Goal: Information Seeking & Learning: Understand process/instructions

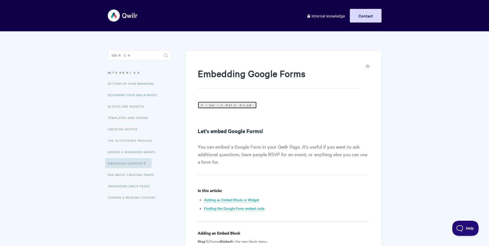
click at [216, 104] on link "View in Help Scout" at bounding box center [227, 105] width 59 height 7
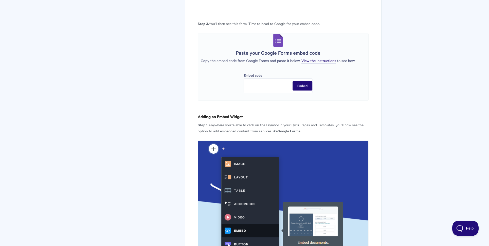
scroll to position [497, 0]
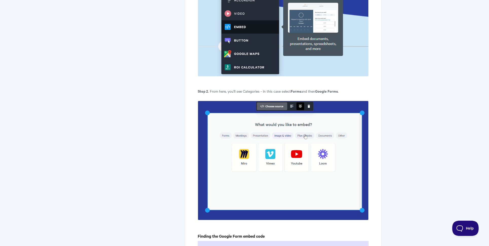
scroll to position [555, 0]
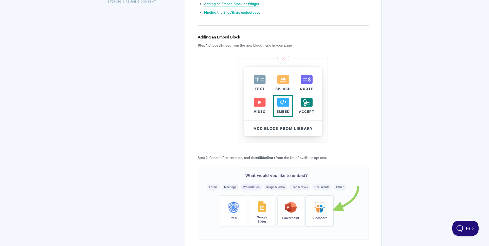
scroll to position [213, 0]
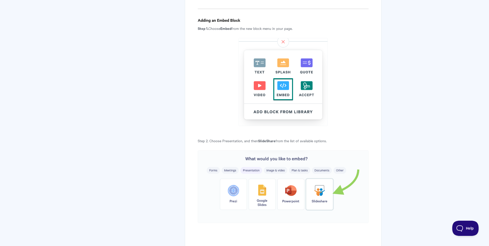
click at [272, 60] on img at bounding box center [283, 82] width 89 height 88
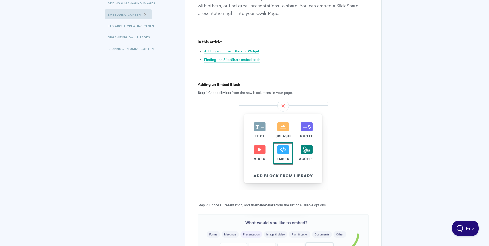
scroll to position [0, 0]
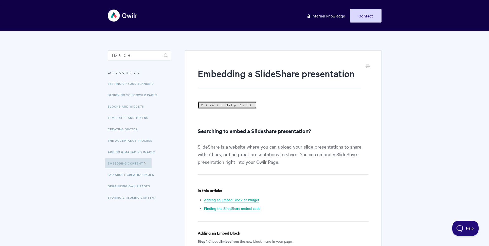
click at [216, 107] on link "View in Help Scout" at bounding box center [227, 105] width 59 height 7
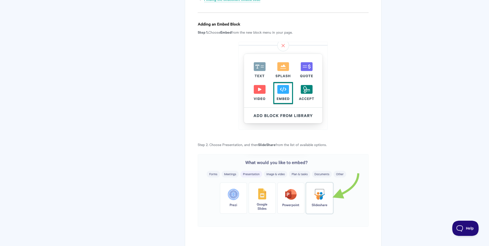
scroll to position [184, 0]
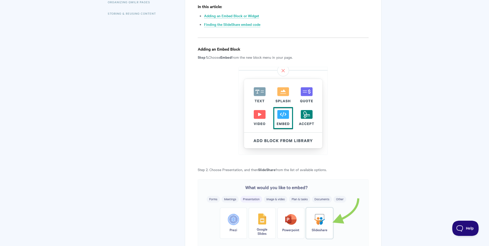
click at [279, 105] on img at bounding box center [283, 111] width 89 height 88
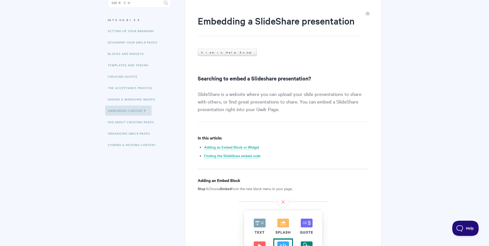
scroll to position [103, 0]
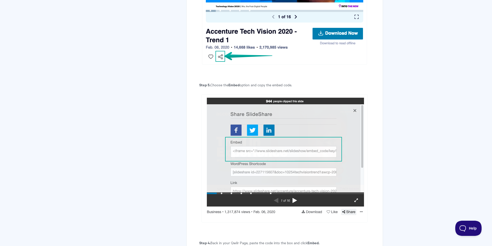
scroll to position [922, 0]
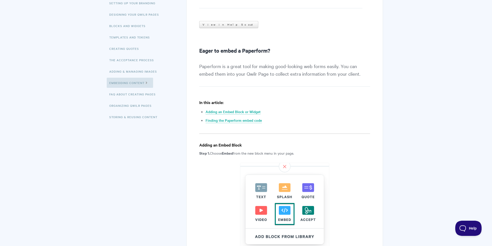
scroll to position [75, 0]
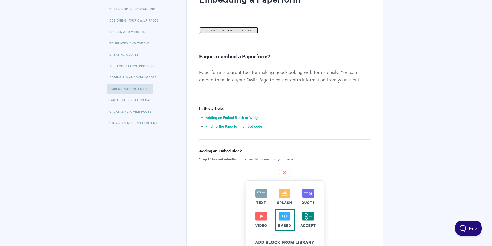
click at [213, 29] on link "View in Help Scout" at bounding box center [228, 30] width 59 height 7
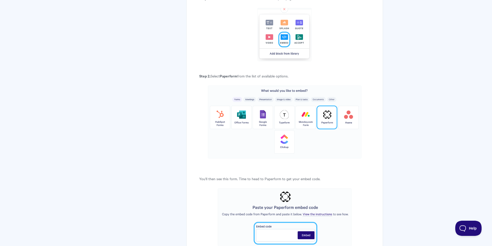
scroll to position [310, 0]
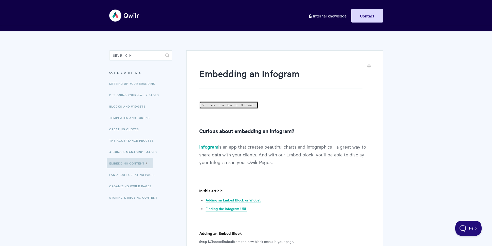
click at [214, 106] on link "View in Help Scout" at bounding box center [228, 105] width 59 height 7
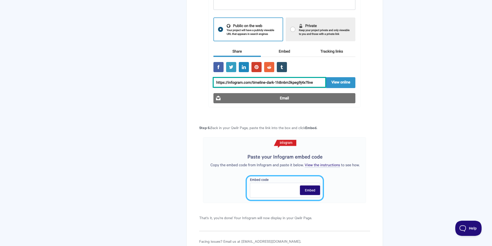
scroll to position [1081, 0]
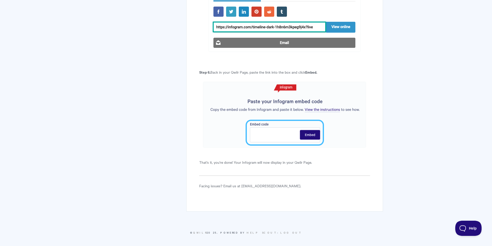
click at [350, 122] on img at bounding box center [284, 115] width 163 height 66
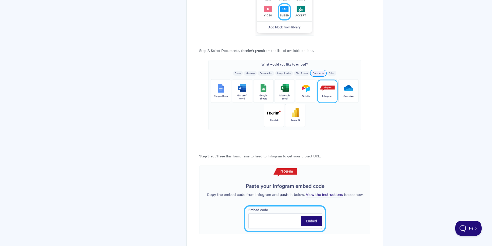
scroll to position [0, 0]
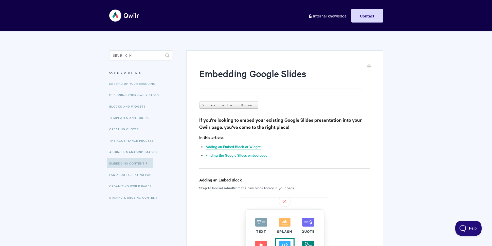
click at [222, 106] on link "View in Help Scout" at bounding box center [228, 105] width 59 height 7
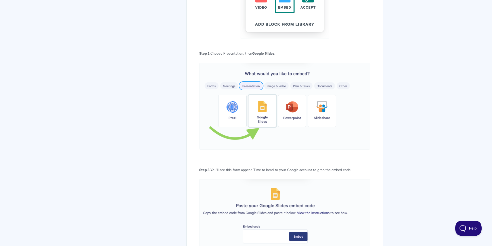
scroll to position [248, 0]
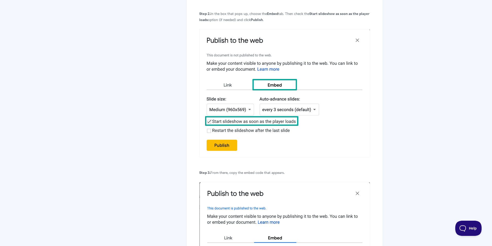
scroll to position [894, 0]
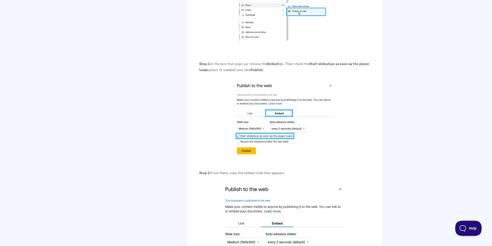
scroll to position [796, 0]
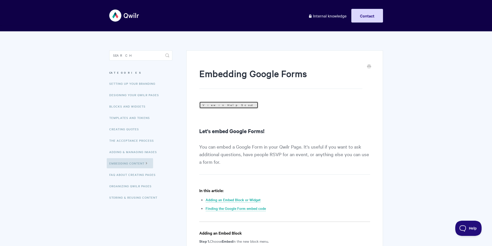
click at [214, 108] on link "View in Help Scout" at bounding box center [228, 105] width 59 height 7
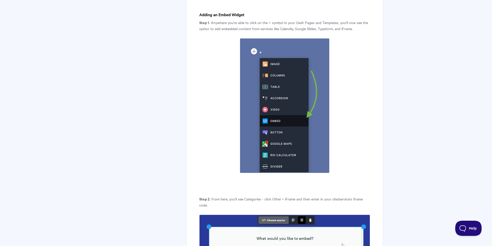
scroll to position [319, 0]
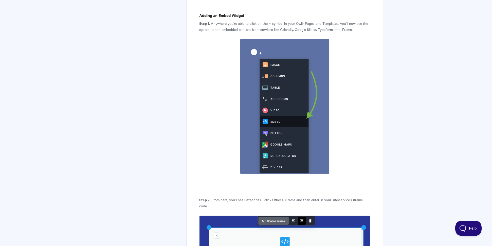
click at [291, 102] on img at bounding box center [285, 106] width 90 height 135
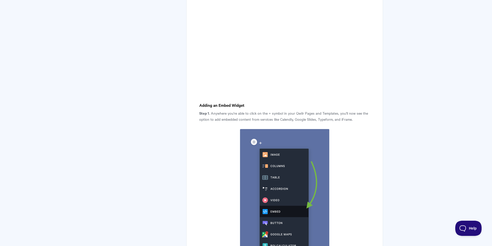
scroll to position [0, 0]
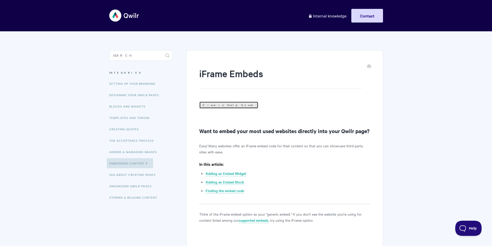
click at [220, 104] on link "View in Help Scout" at bounding box center [228, 105] width 59 height 7
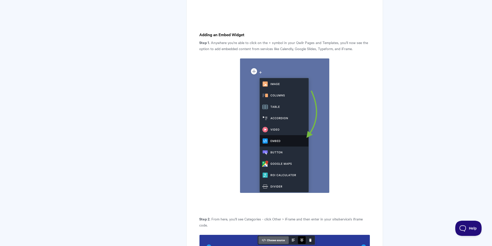
scroll to position [300, 0]
click at [275, 97] on img at bounding box center [285, 125] width 90 height 135
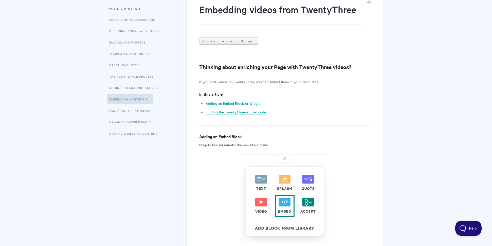
scroll to position [20, 0]
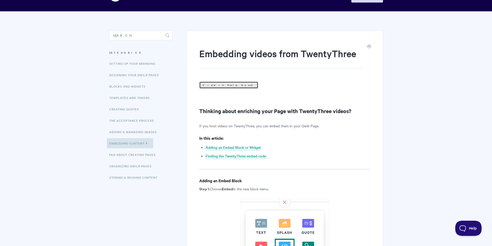
click at [215, 83] on link "View in Help Scout" at bounding box center [228, 85] width 59 height 7
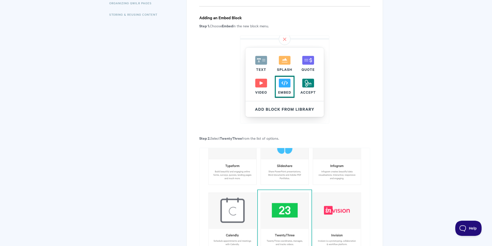
scroll to position [158, 0]
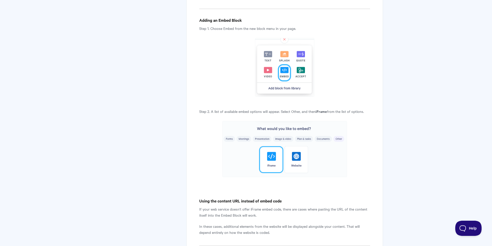
scroll to position [1036, 0]
